Goal: Information Seeking & Learning: Learn about a topic

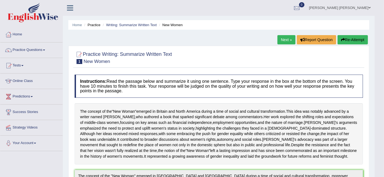
click at [284, 41] on link "Next »" at bounding box center [286, 39] width 18 height 9
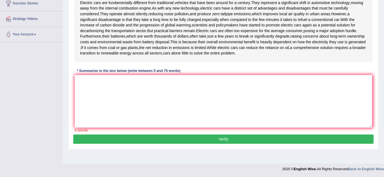
scroll to position [79, 0]
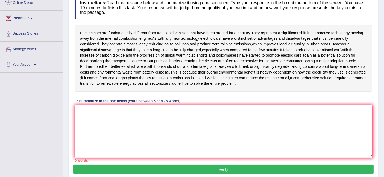
click at [189, 136] on textarea at bounding box center [223, 131] width 297 height 53
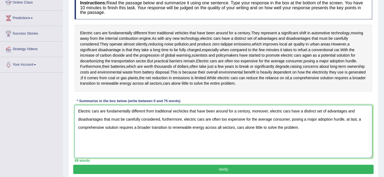
click at [282, 128] on textarea "Electric cars are fundamentally different from traditional vechicles that have …" at bounding box center [223, 131] width 297 height 53
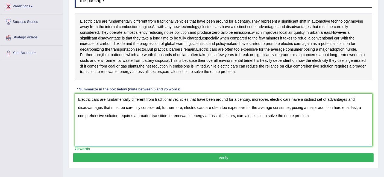
scroll to position [92, 0]
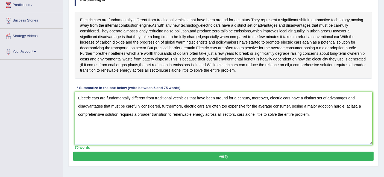
click at [181, 115] on textarea "Electric cars are fundamentally different from traditional vechicles that have …" at bounding box center [223, 118] width 297 height 53
type textarea "Electric cars are fundamentally different from traditional vechicles that have …"
click at [238, 154] on button "Verify" at bounding box center [223, 156] width 300 height 9
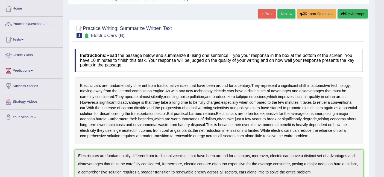
scroll to position [0, 0]
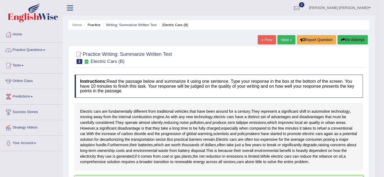
click at [35, 52] on link "Practice Questions" at bounding box center [31, 50] width 62 height 14
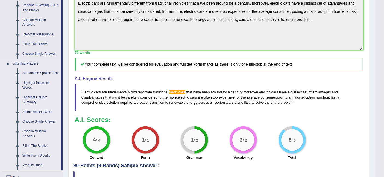
scroll to position [212, 0]
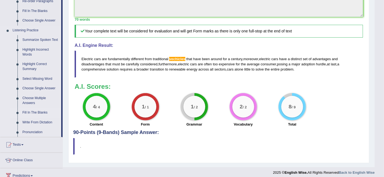
click at [44, 112] on link "Fill In The Blanks" at bounding box center [40, 113] width 41 height 10
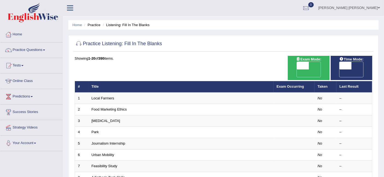
click at [339, 70] on span "OFF" at bounding box center [333, 74] width 12 height 8
checkbox input "true"
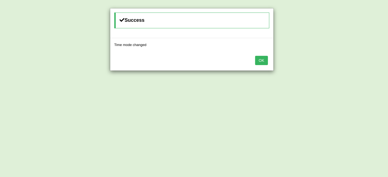
click at [260, 62] on button "OK" at bounding box center [261, 60] width 13 height 9
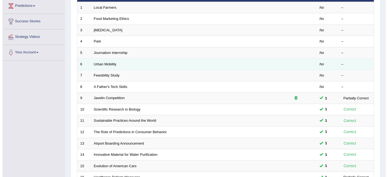
scroll to position [30, 0]
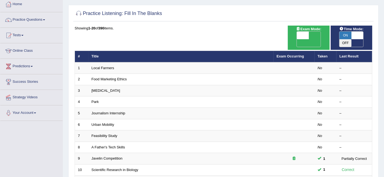
click at [296, 39] on span "OFF" at bounding box center [290, 43] width 12 height 8
checkbox input "true"
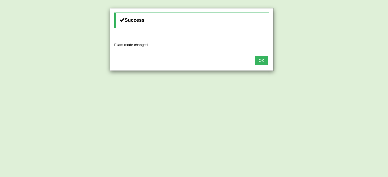
click at [267, 61] on button "OK" at bounding box center [261, 60] width 13 height 9
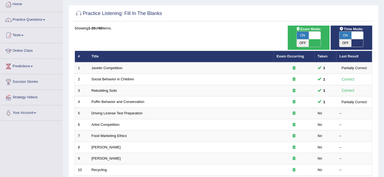
scroll to position [30, 0]
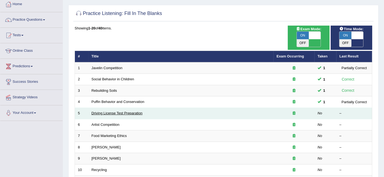
click at [111, 111] on link "Driving License Test Preparation" at bounding box center [116, 113] width 51 height 4
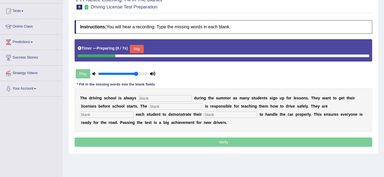
scroll to position [59, 0]
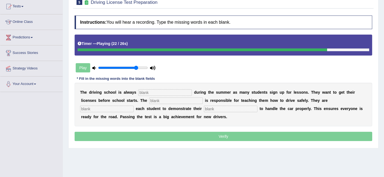
click at [157, 95] on input "text" at bounding box center [165, 93] width 54 height 7
type input "busy"
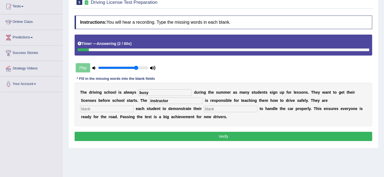
type input "instructor"
type input "requiring"
type input "ability"
click at [210, 133] on button "Verify" at bounding box center [223, 136] width 297 height 9
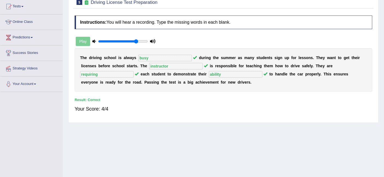
scroll to position [0, 0]
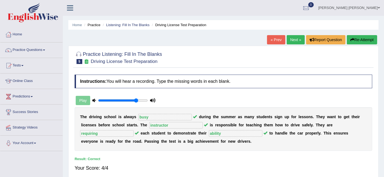
click at [295, 41] on link "Next »" at bounding box center [295, 39] width 18 height 9
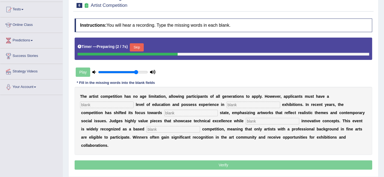
scroll to position [57, 0]
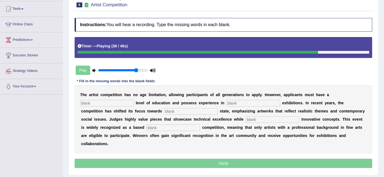
click at [109, 101] on input "text" at bounding box center [107, 103] width 54 height 7
type input "graduate"
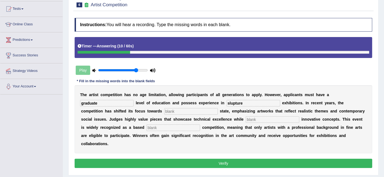
type input "slupture"
click at [191, 109] on input "text" at bounding box center [191, 111] width 54 height 7
type input "real"
click at [270, 118] on input "text" at bounding box center [272, 120] width 54 height 7
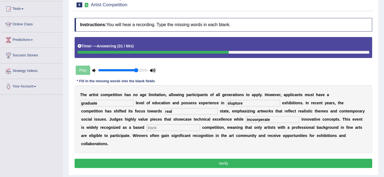
type input "incoorperate"
click at [189, 123] on div "T h e a r t i s t c o m p e t i t i o n h a s n o a g e l i m i t a t i o n , a…" at bounding box center [223, 119] width 297 height 68
click at [189, 126] on input "text" at bounding box center [173, 128] width 54 height 7
type input "professional"
click at [244, 164] on button "Verify" at bounding box center [223, 163] width 297 height 9
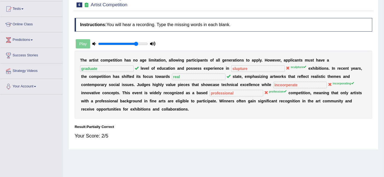
scroll to position [0, 0]
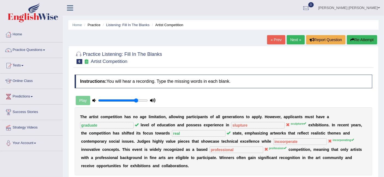
click at [295, 41] on link "Next »" at bounding box center [295, 39] width 18 height 9
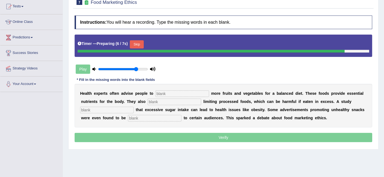
scroll to position [60, 0]
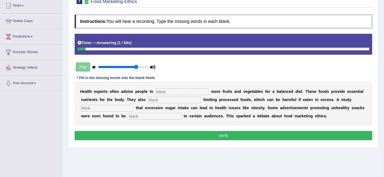
click at [195, 93] on input "text" at bounding box center [182, 92] width 54 height 7
type input "consume"
type input "recommended"
type input "a"
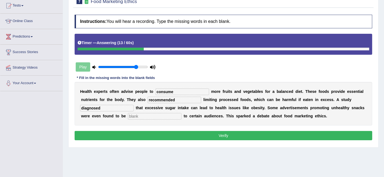
type input "diagnosed"
type input "offensive"
click at [211, 128] on div "Instructions: You will hear a recording. Type the missing words in each blank. …" at bounding box center [223, 78] width 300 height 133
click at [211, 133] on button "Verify" at bounding box center [223, 135] width 297 height 9
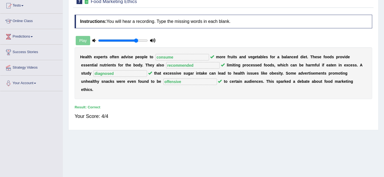
click at [211, 133] on div "Home Practice Listening: Fill In The Blanks Food Marketing Ethics « Prev Next »…" at bounding box center [223, 76] width 321 height 273
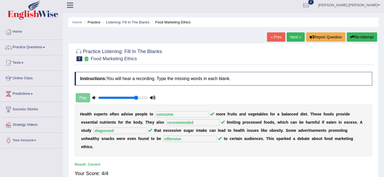
click at [295, 37] on link "Next »" at bounding box center [295, 36] width 18 height 9
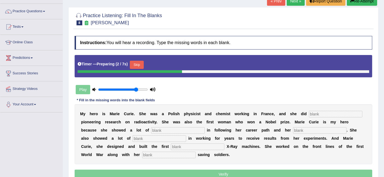
scroll to position [39, 0]
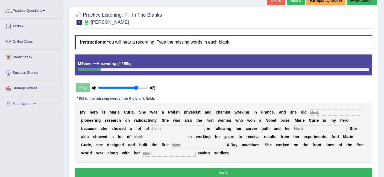
click at [326, 111] on input "text" at bounding box center [335, 112] width 54 height 7
type input "conducted"
type input "f"
type input "determination"
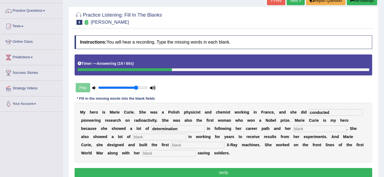
click at [159, 136] on input "text" at bounding box center [159, 137] width 54 height 7
click at [313, 127] on input "text" at bounding box center [320, 129] width 54 height 7
type input "passion"
click at [168, 138] on input "text" at bounding box center [159, 137] width 54 height 7
click at [207, 143] on input "text" at bounding box center [198, 145] width 54 height 7
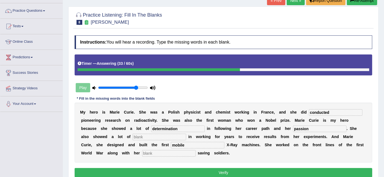
type input "mobile"
type input "f"
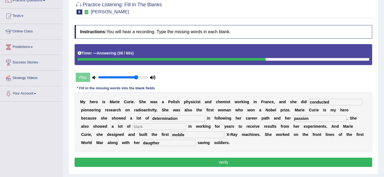
scroll to position [54, 0]
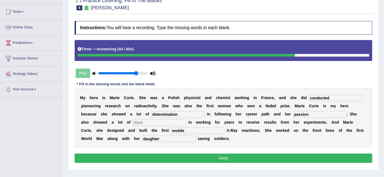
type input "daughter"
click at [213, 154] on button "Verify" at bounding box center [223, 158] width 297 height 9
click at [223, 159] on button "Verify" at bounding box center [223, 158] width 297 height 9
click at [152, 120] on input "text" at bounding box center [159, 123] width 54 height 7
type input "passion"
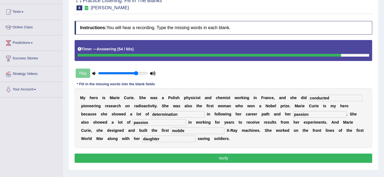
click at [218, 158] on button "Verify" at bounding box center [223, 158] width 297 height 9
